Goal: Information Seeking & Learning: Check status

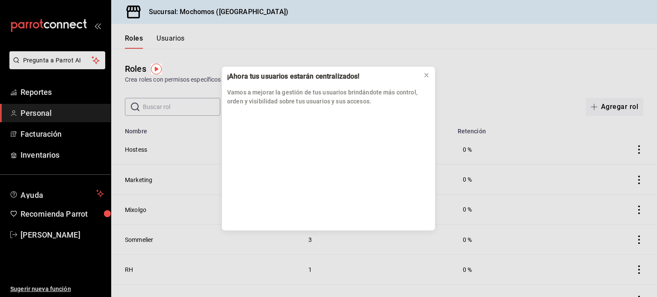
click at [48, 92] on div "¡Ahora tus usuarios estarán centralizados! Vamos a mejorar la gestión de tus us…" at bounding box center [328, 148] width 657 height 297
click at [426, 77] on icon at bounding box center [426, 75] width 7 height 7
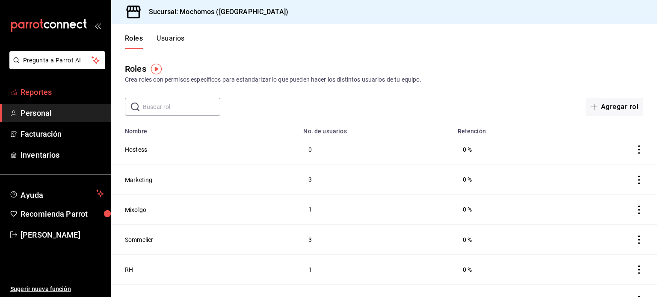
click at [69, 90] on span "Reportes" at bounding box center [62, 92] width 83 height 12
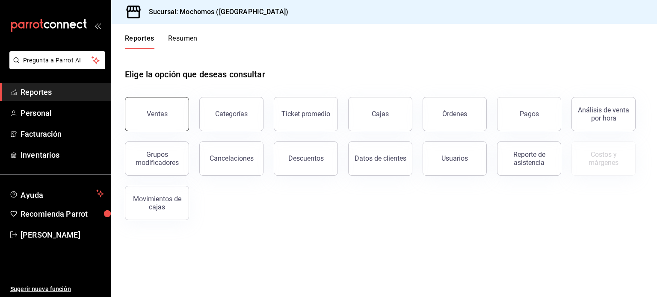
click at [132, 115] on button "Ventas" at bounding box center [157, 114] width 64 height 34
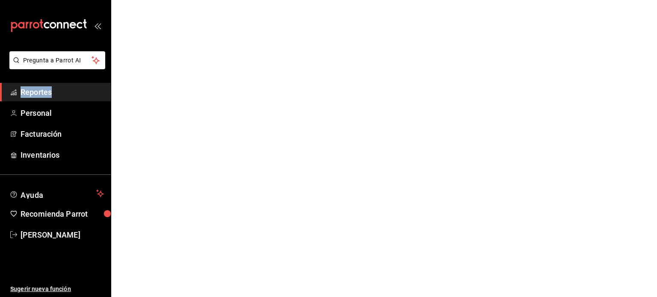
click at [132, 0] on html "Pregunta a Parrot AI Reportes Personal Facturación Inventarios Ayuda Recomienda…" at bounding box center [328, 0] width 657 height 0
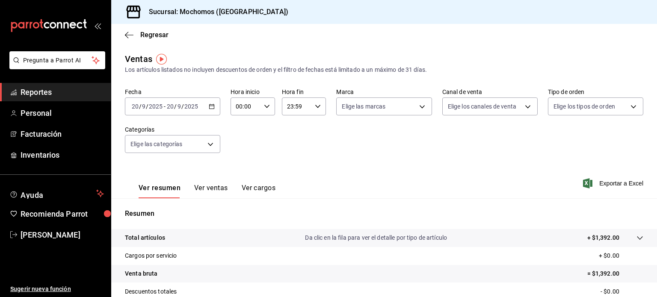
click at [211, 110] on div "[DATE] [DATE] - [DATE] [DATE]" at bounding box center [172, 107] width 95 height 18
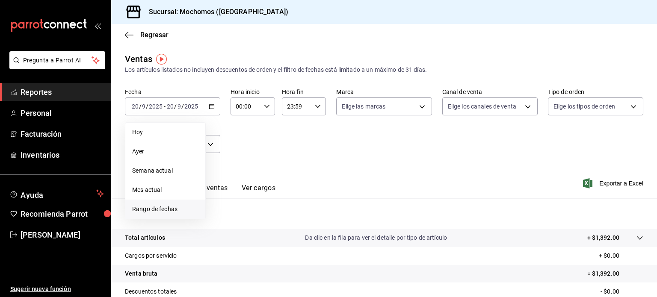
click at [172, 210] on span "Rango de fechas" at bounding box center [165, 209] width 66 height 9
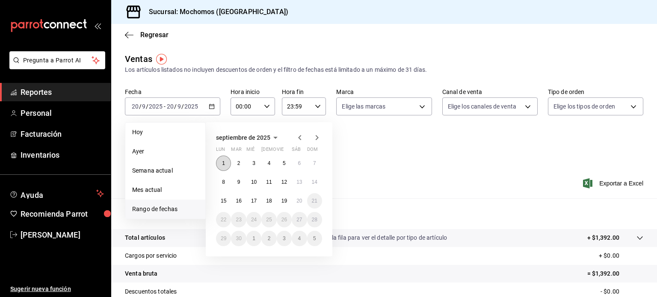
click at [223, 160] on abbr "1" at bounding box center [223, 163] width 3 height 6
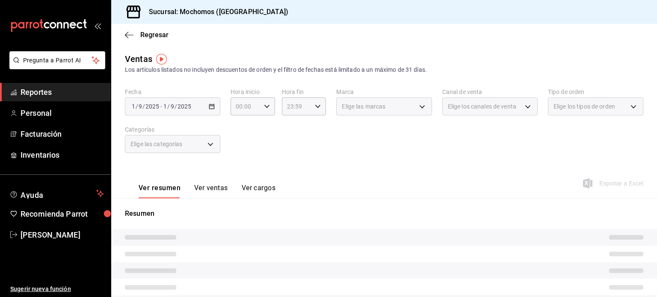
click at [212, 114] on div "[DATE] [DATE] - [DATE] [DATE]" at bounding box center [172, 107] width 95 height 18
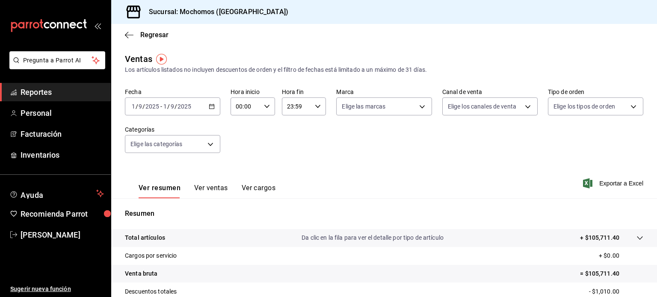
click at [211, 109] on \(Stroke\) "button" at bounding box center [211, 106] width 5 height 5
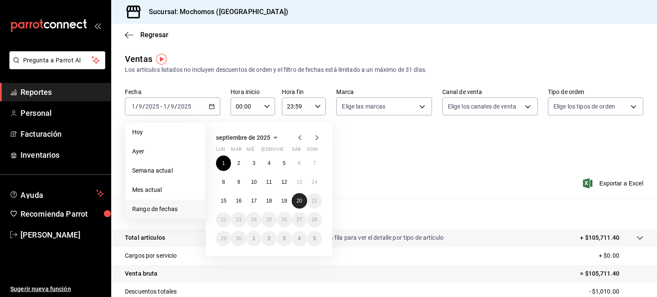
click at [302, 206] on button "20" at bounding box center [299, 200] width 15 height 15
click at [227, 163] on button "1" at bounding box center [223, 163] width 15 height 15
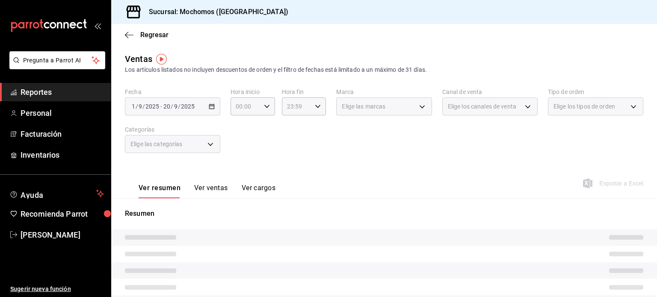
click at [289, 139] on div "Fecha [DATE] [DATE] - [DATE] [DATE] Hora inicio 00:00 Hora inicio Hora fin 23:5…" at bounding box center [384, 125] width 519 height 75
click at [317, 106] on \(Stroke\) "button" at bounding box center [317, 106] width 5 height 3
click at [291, 136] on span "21" at bounding box center [291, 135] width 8 height 7
type input "21:59"
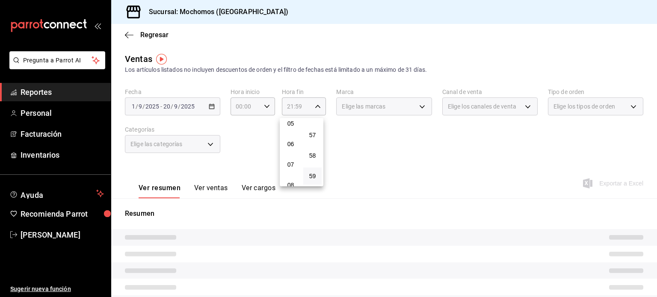
scroll to position [90, 0]
click at [291, 140] on span "05" at bounding box center [291, 140] width 8 height 7
type input "05:59"
click at [291, 140] on span "05" at bounding box center [291, 140] width 8 height 7
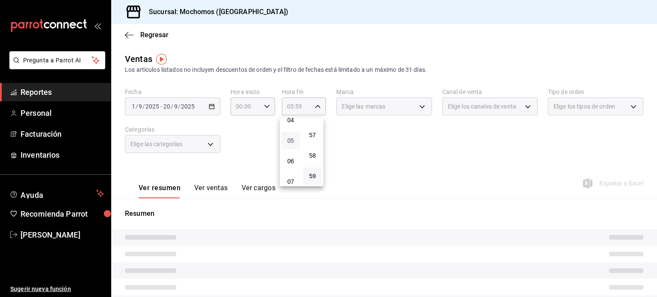
click at [291, 140] on span "05" at bounding box center [291, 140] width 8 height 7
click at [264, 109] on div at bounding box center [328, 148] width 657 height 297
click at [264, 110] on div "00:00 Hora inicio" at bounding box center [253, 107] width 45 height 18
click at [240, 148] on span "01" at bounding box center [240, 148] width 8 height 7
type input "01:00"
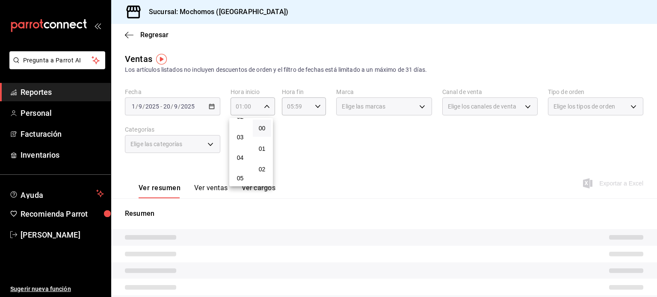
scroll to position [68, 0]
click at [241, 163] on span "05" at bounding box center [240, 162] width 8 height 7
type input "05:00"
click at [258, 211] on div at bounding box center [328, 148] width 657 height 297
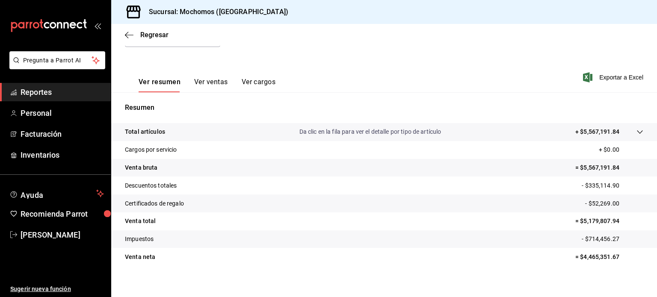
scroll to position [113, 0]
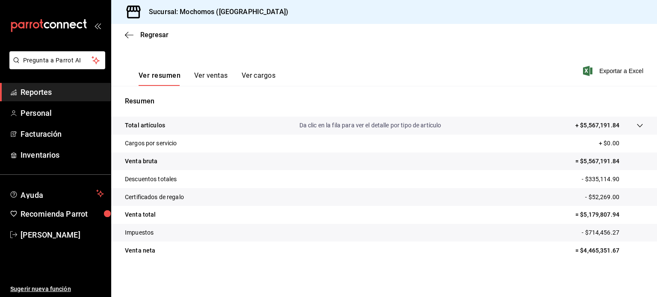
click at [61, 89] on span "Reportes" at bounding box center [62, 92] width 83 height 12
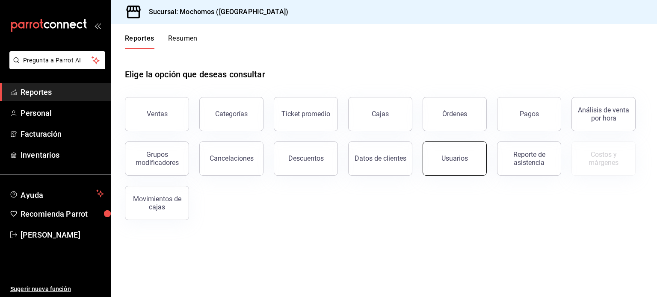
click at [433, 151] on button "Usuarios" at bounding box center [455, 159] width 64 height 34
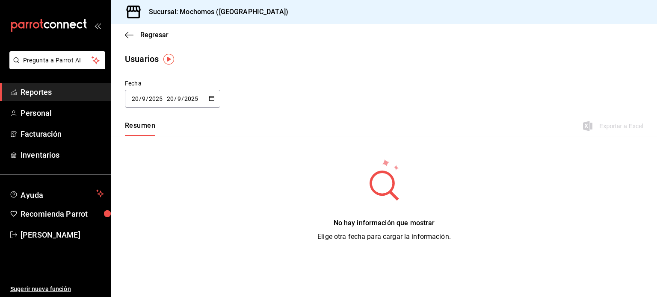
click at [215, 96] on div "[DATE] [DATE] - [DATE] [DATE]" at bounding box center [172, 99] width 95 height 18
click at [180, 222] on li "Rango de fechas" at bounding box center [165, 222] width 81 height 19
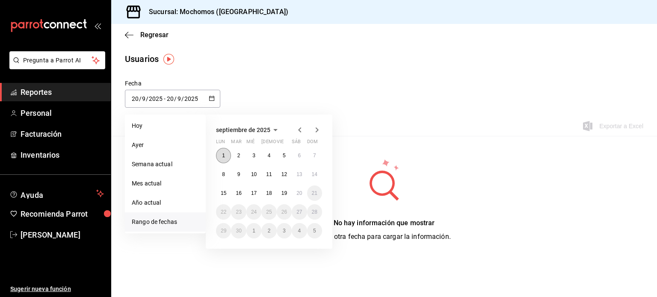
click at [223, 153] on abbr "1" at bounding box center [223, 156] width 3 height 6
click at [297, 196] on button "20" at bounding box center [299, 193] width 15 height 15
type input "[DATE]"
type input "1"
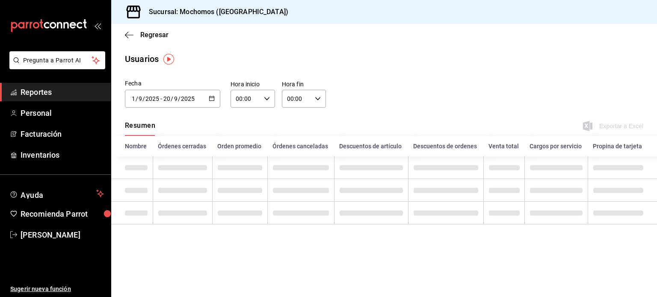
drag, startPoint x: 297, startPoint y: 196, endPoint x: 271, endPoint y: 102, distance: 97.7
click at [271, 102] on div "00:00 Hora inicio" at bounding box center [253, 99] width 45 height 18
click at [271, 102] on div at bounding box center [328, 148] width 657 height 297
click at [273, 103] on div "00:00 Hora inicio" at bounding box center [253, 99] width 45 height 18
click at [243, 138] on span "01" at bounding box center [241, 141] width 9 height 7
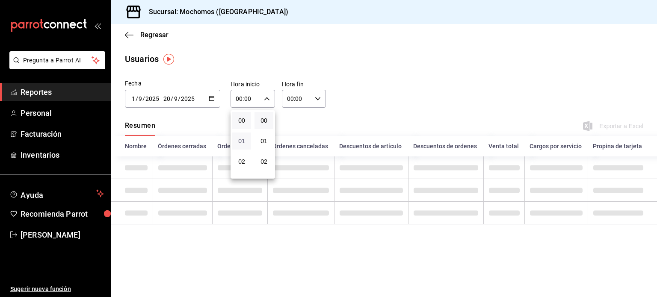
type input "01:00"
click at [243, 138] on span "05" at bounding box center [241, 137] width 9 height 7
type input "05:00"
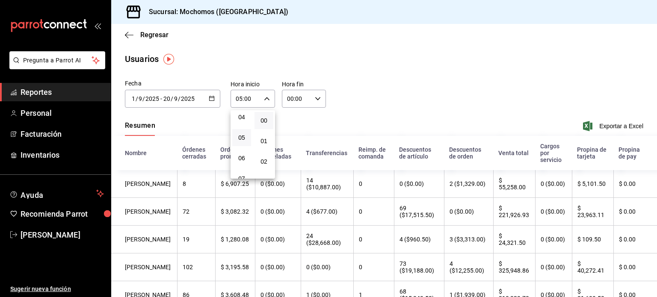
click at [317, 101] on div at bounding box center [328, 148] width 657 height 297
click at [317, 101] on icon "button" at bounding box center [318, 99] width 6 height 6
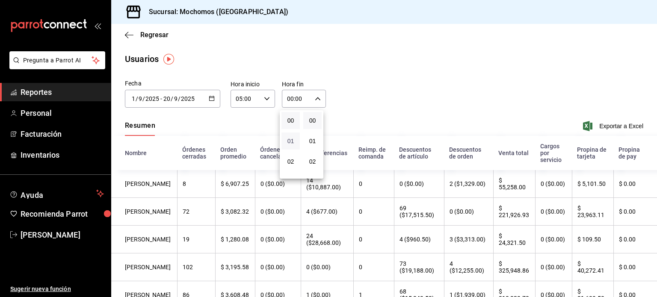
click at [292, 145] on span "01" at bounding box center [291, 141] width 8 height 7
type input "01:00"
click at [293, 140] on span "05" at bounding box center [293, 137] width 8 height 7
type input "05:00"
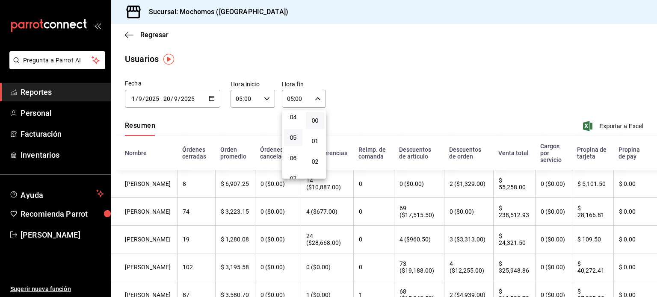
drag, startPoint x: 381, startPoint y: 125, endPoint x: 374, endPoint y: 123, distance: 7.1
click at [374, 123] on div at bounding box center [328, 148] width 657 height 297
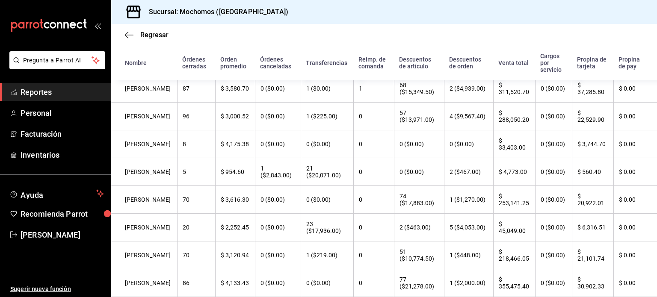
scroll to position [208, 0]
click at [534, 36] on div at bounding box center [328, 148] width 657 height 297
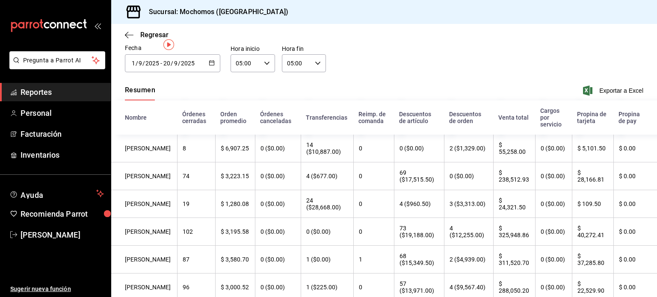
scroll to position [0, 0]
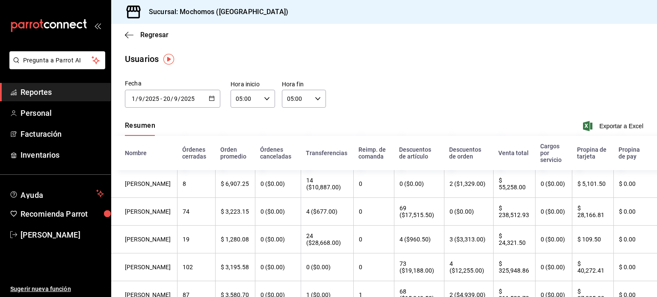
click at [213, 102] on button "button" at bounding box center [212, 98] width 6 height 7
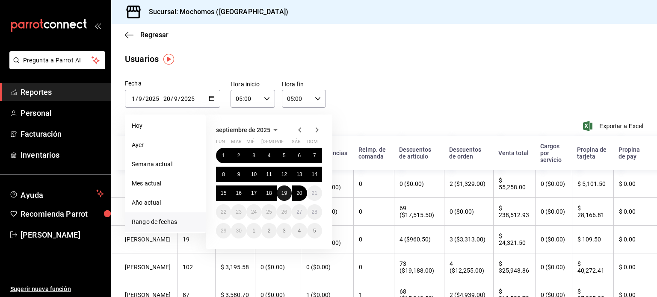
click at [285, 191] on abbr "19" at bounding box center [285, 193] width 6 height 6
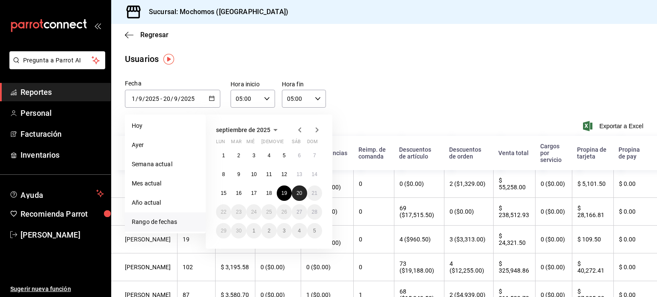
click at [297, 194] on abbr "20" at bounding box center [300, 193] width 6 height 6
type input "[DATE]"
type input "19"
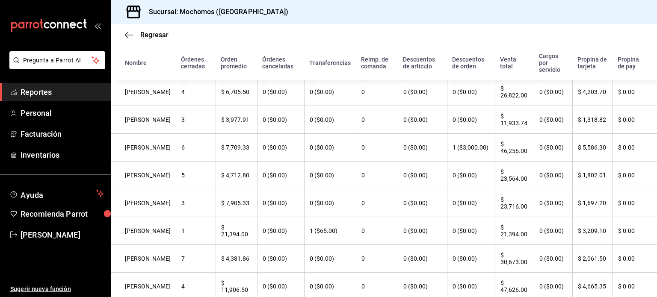
scroll to position [85, 0]
